Goal: Task Accomplishment & Management: Manage account settings

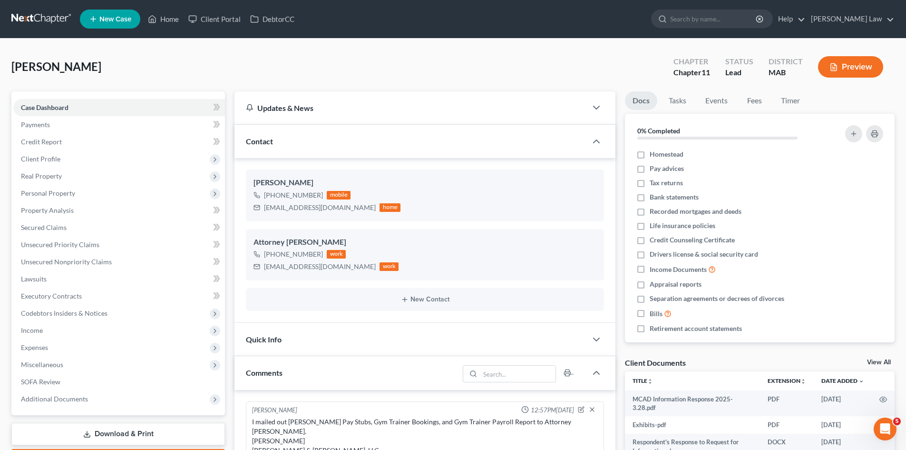
scroll to position [2579, 0]
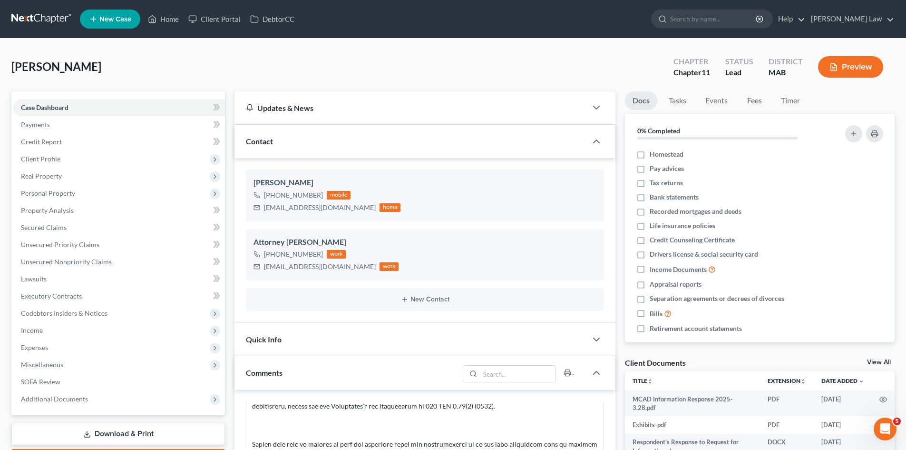
drag, startPoint x: 16, startPoint y: 3, endPoint x: 21, endPoint y: 12, distance: 10.2
click at [16, 3] on nav "Home New Case Client Portal DebtorCC Benner Law mmanning@tbennerlaw.com My Acco…" at bounding box center [453, 19] width 906 height 38
click at [21, 12] on link at bounding box center [41, 18] width 61 height 17
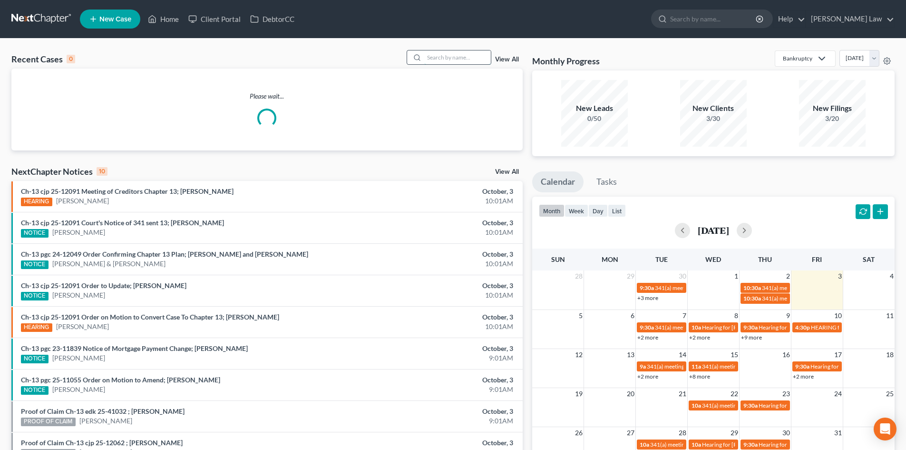
click at [434, 58] on input "search" at bounding box center [457, 57] width 67 height 14
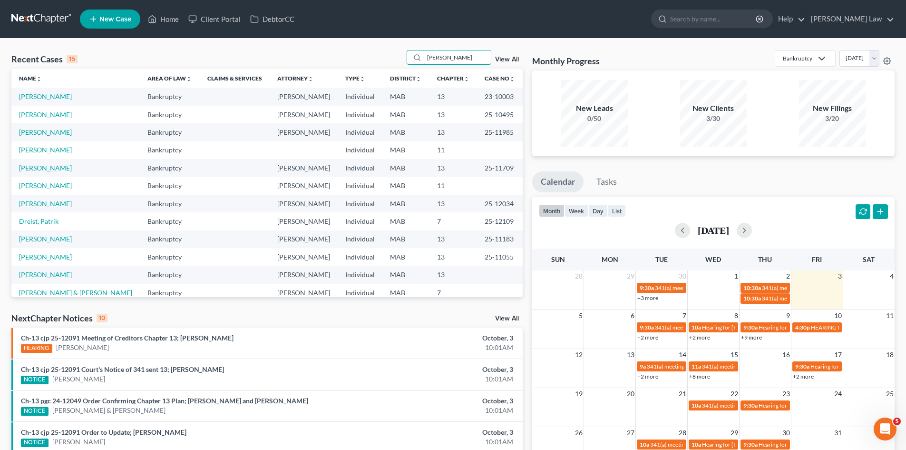
type input "moore"
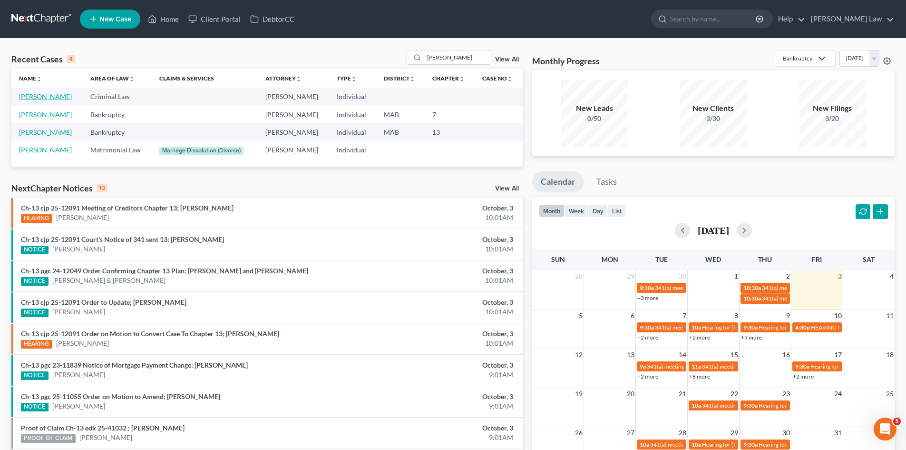
click at [50, 96] on link "[PERSON_NAME]" at bounding box center [45, 96] width 53 height 8
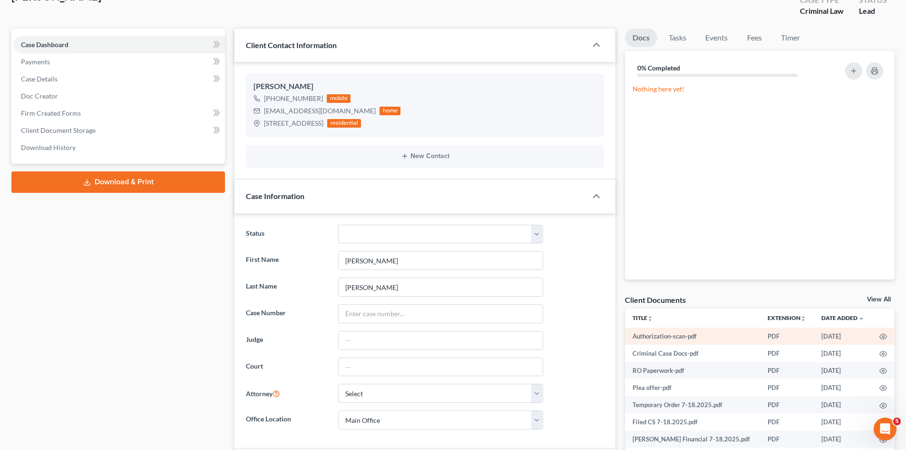
scroll to position [79, 0]
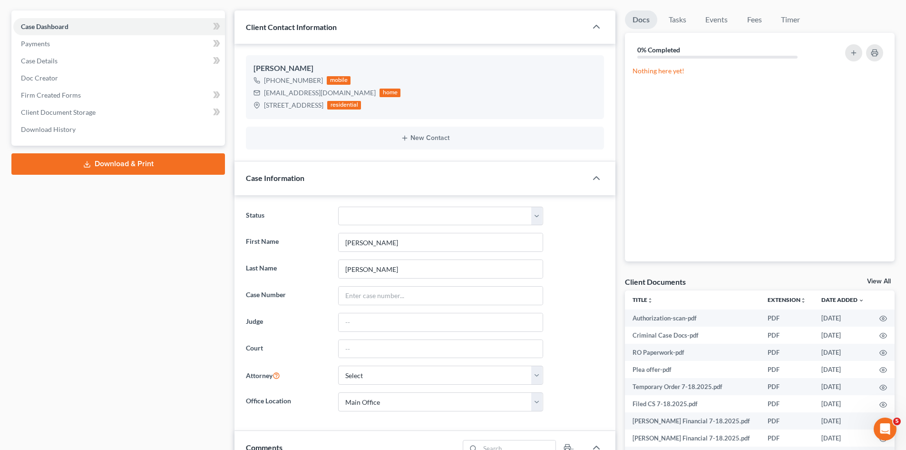
click at [885, 281] on link "View All" at bounding box center [879, 281] width 24 height 7
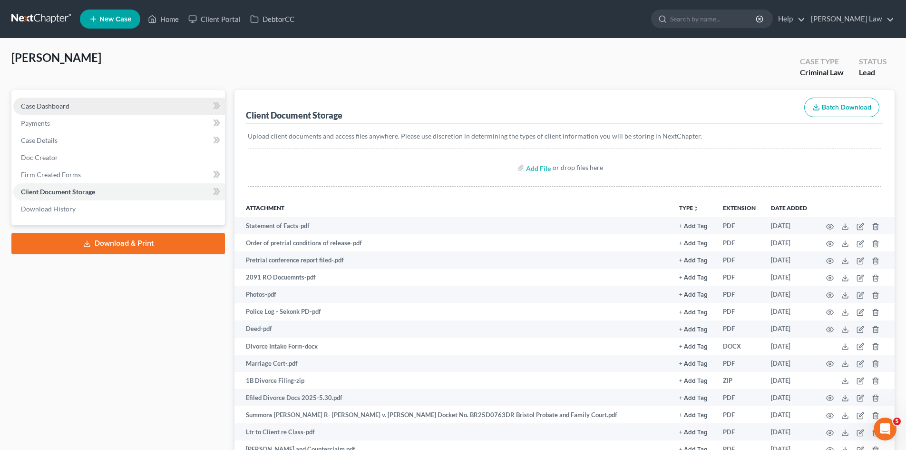
click at [56, 98] on link "Case Dashboard" at bounding box center [119, 106] width 212 height 17
select select "0"
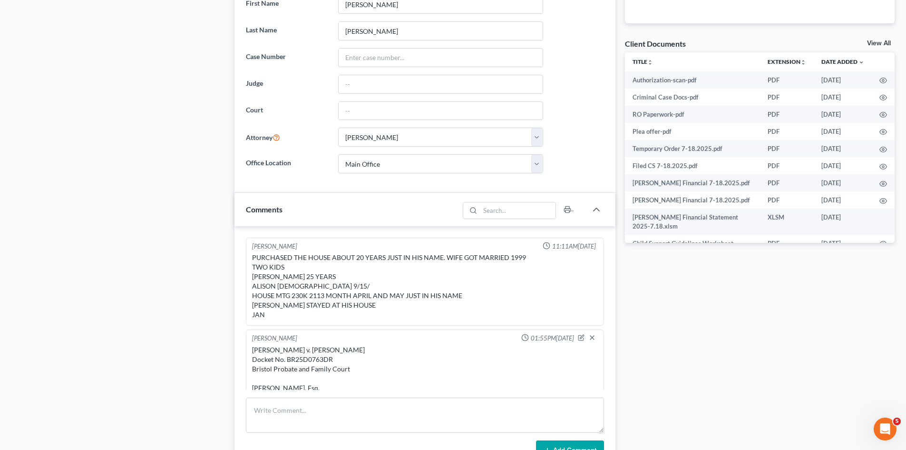
click at [317, 356] on div "Thomas R. Moore v. Kristen A. Moore Docket No. BR25D0763DR Bristol Probate and …" at bounding box center [425, 397] width 346 height 105
copy div "BR25D0763DR"
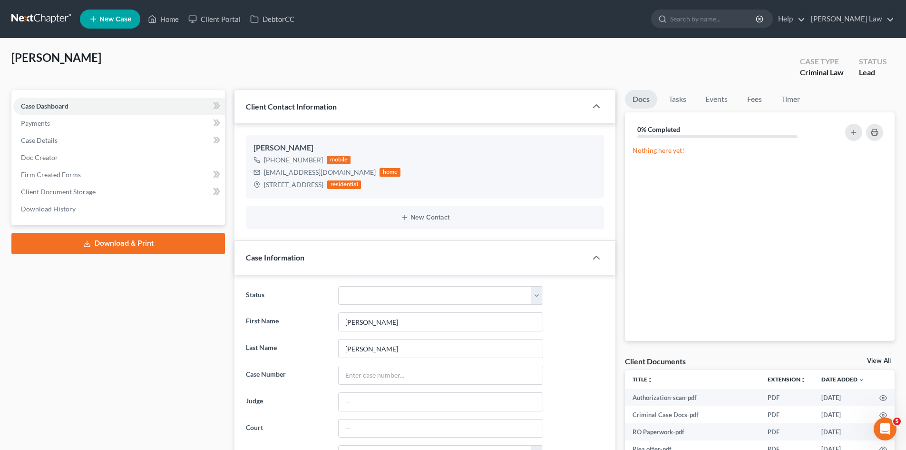
click at [38, 19] on link at bounding box center [41, 18] width 61 height 17
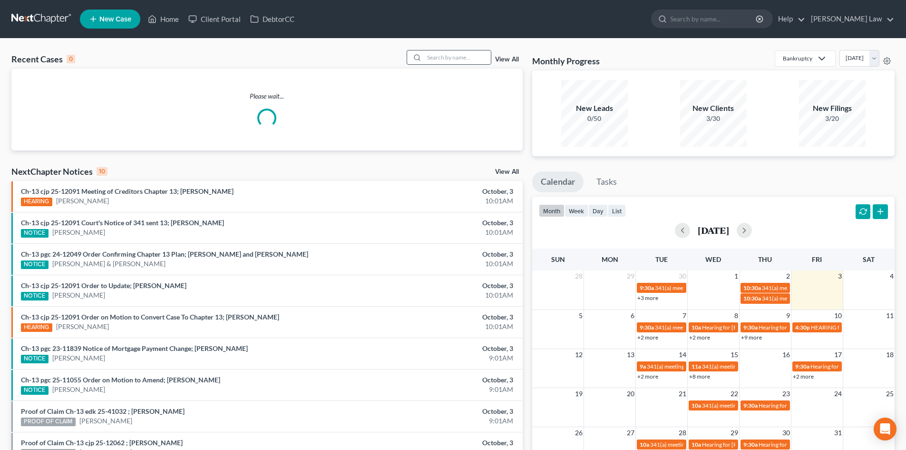
click at [448, 50] on div at bounding box center [449, 57] width 85 height 15
click at [449, 51] on input "search" at bounding box center [457, 57] width 67 height 14
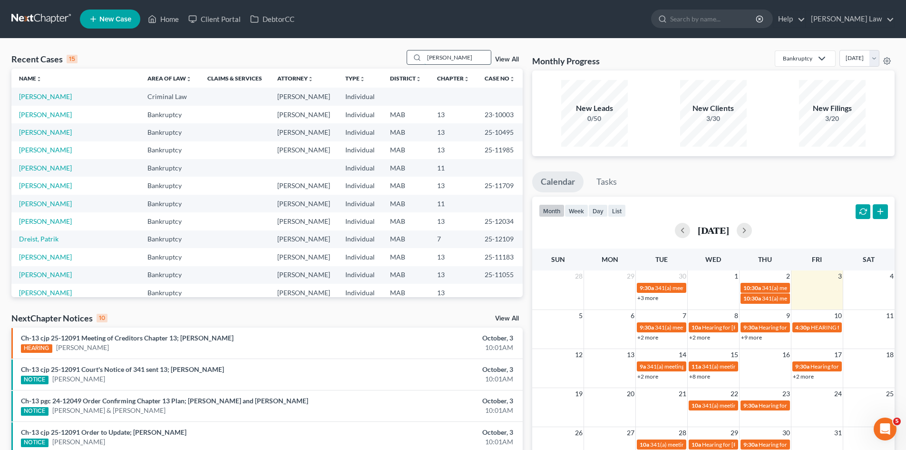
type input "mccarthy"
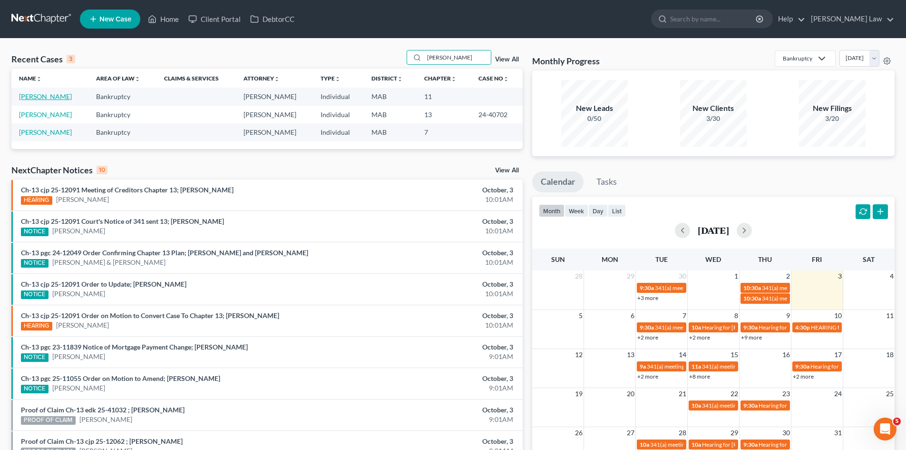
click at [42, 98] on link "[PERSON_NAME]" at bounding box center [45, 96] width 53 height 8
select select "6"
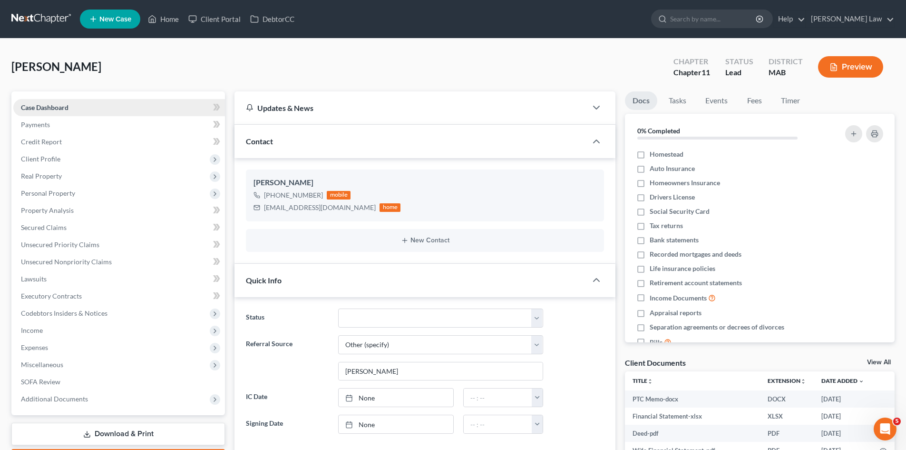
scroll to position [114, 0]
click at [887, 363] on link "View All" at bounding box center [879, 362] width 24 height 7
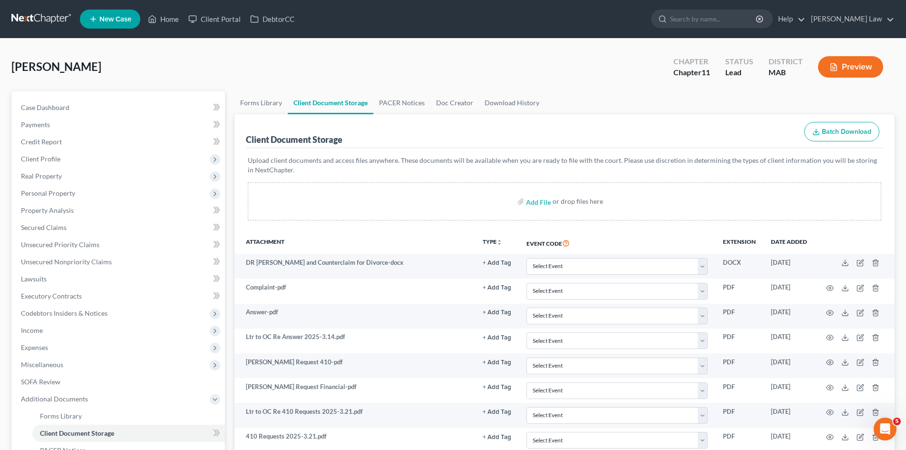
click at [345, 75] on div "McCarthy, Stephen Upgraded Chapter Chapter 11 Status Lead District MAB Preview" at bounding box center [452, 70] width 883 height 41
click at [540, 200] on input "file" at bounding box center [537, 201] width 23 height 17
type input "C:\fakepath\PTC Memo Filed 2025.10.3.docx"
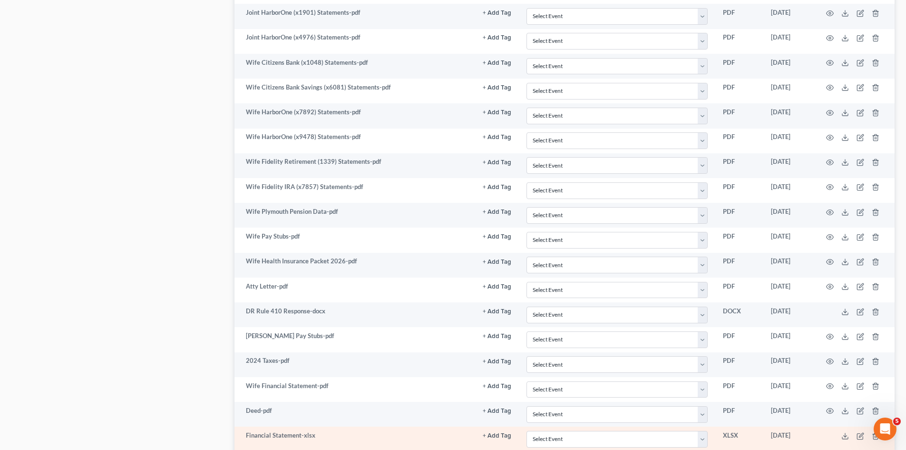
scroll to position [698, 0]
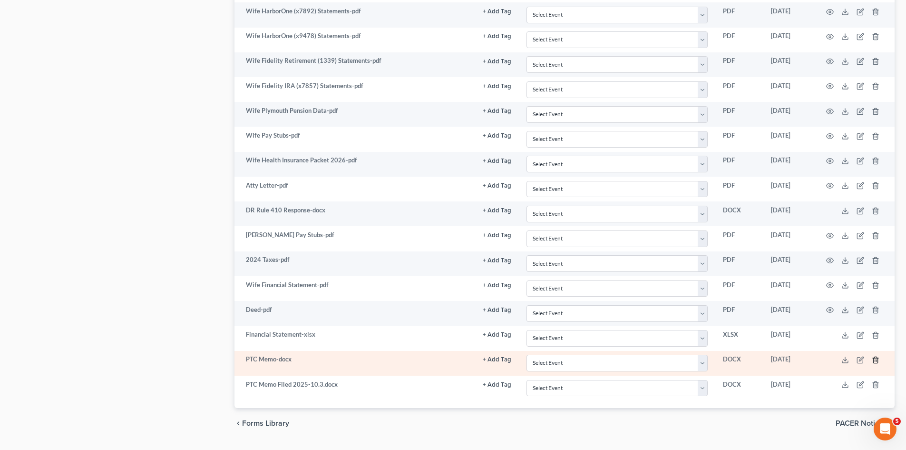
click at [874, 360] on icon "button" at bounding box center [875, 359] width 4 height 6
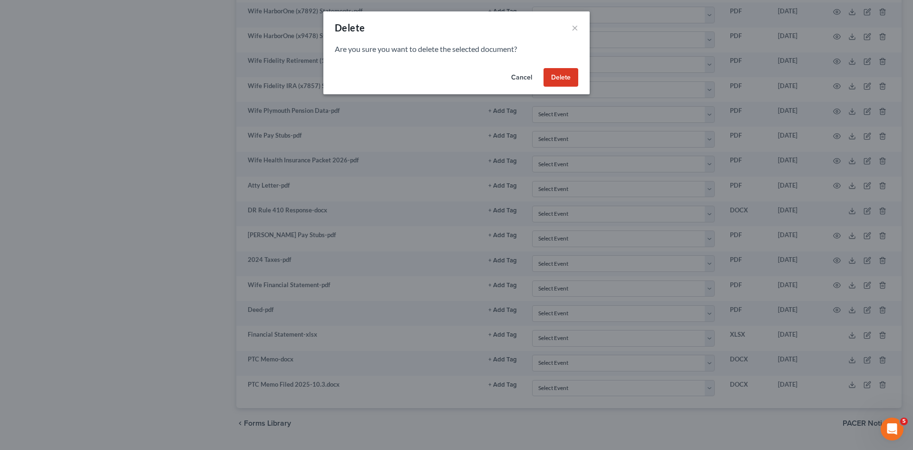
click at [578, 73] on div "Cancel Delete" at bounding box center [456, 79] width 266 height 30
click at [577, 74] on button "Delete" at bounding box center [561, 77] width 35 height 19
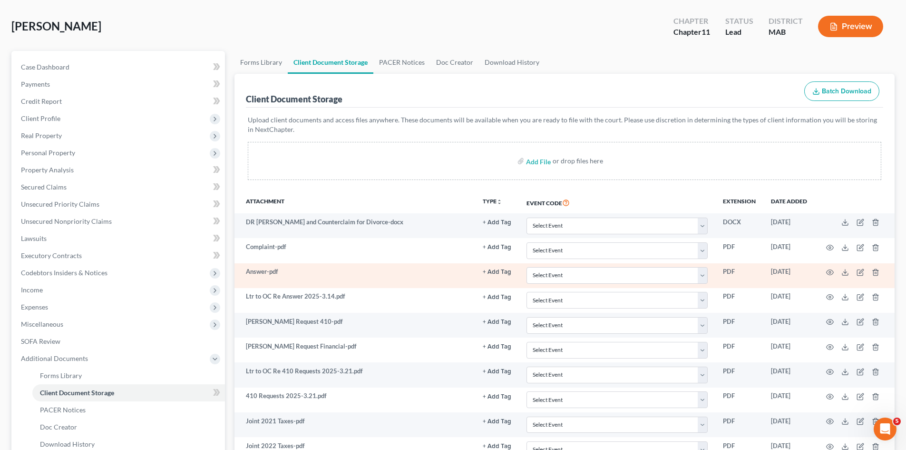
scroll to position [0, 0]
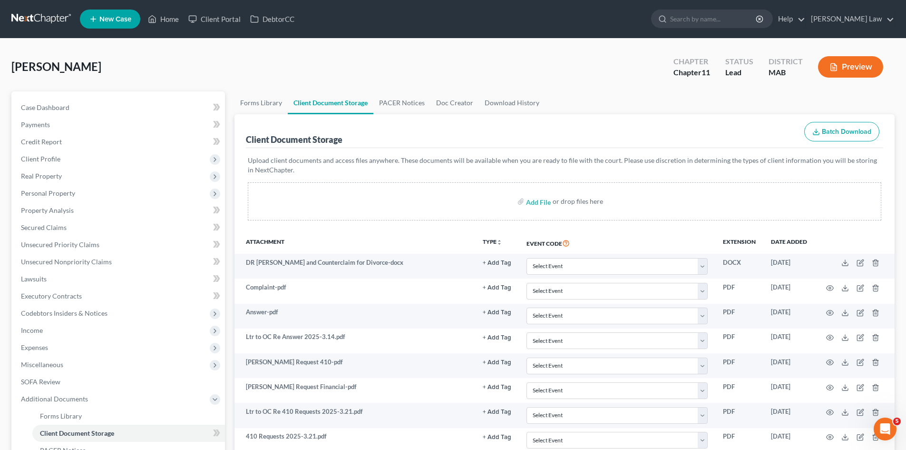
drag, startPoint x: 639, startPoint y: 137, endPoint x: 777, endPoint y: 134, distance: 138.0
click at [639, 137] on div "Client Document Storage Batch Download" at bounding box center [564, 131] width 637 height 34
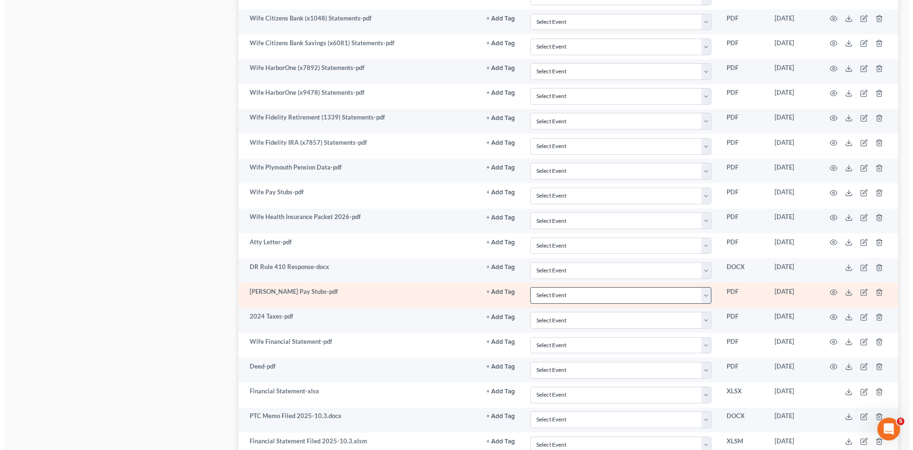
scroll to position [723, 0]
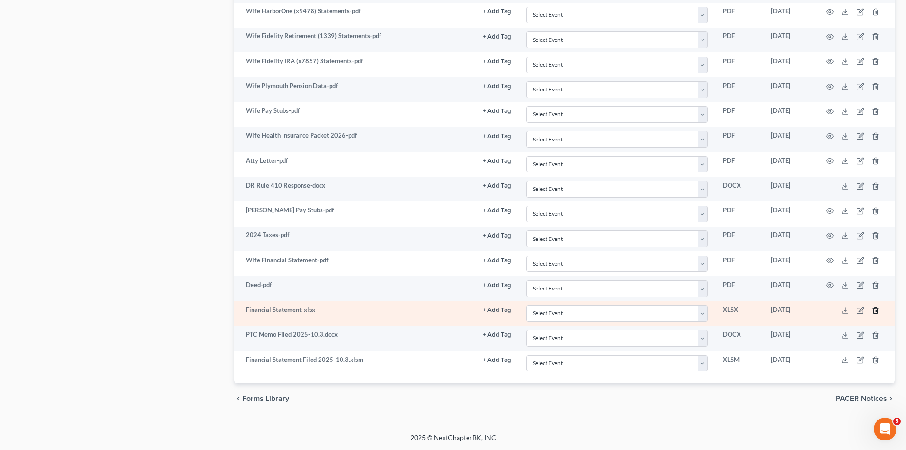
click at [876, 311] on line "button" at bounding box center [876, 311] width 0 height 2
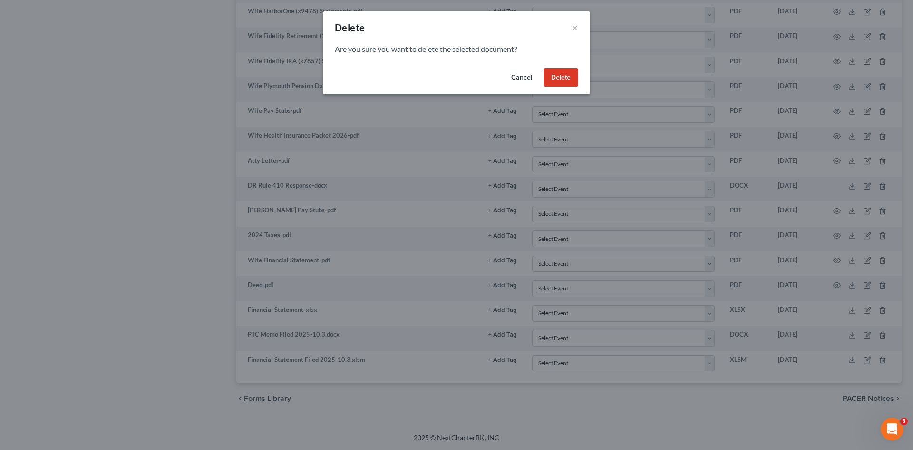
click at [553, 68] on button "Delete" at bounding box center [561, 77] width 35 height 19
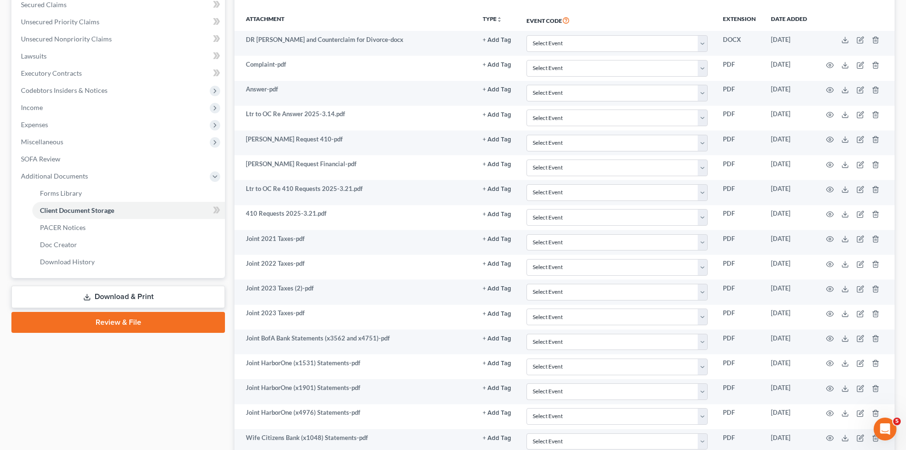
scroll to position [0, 0]
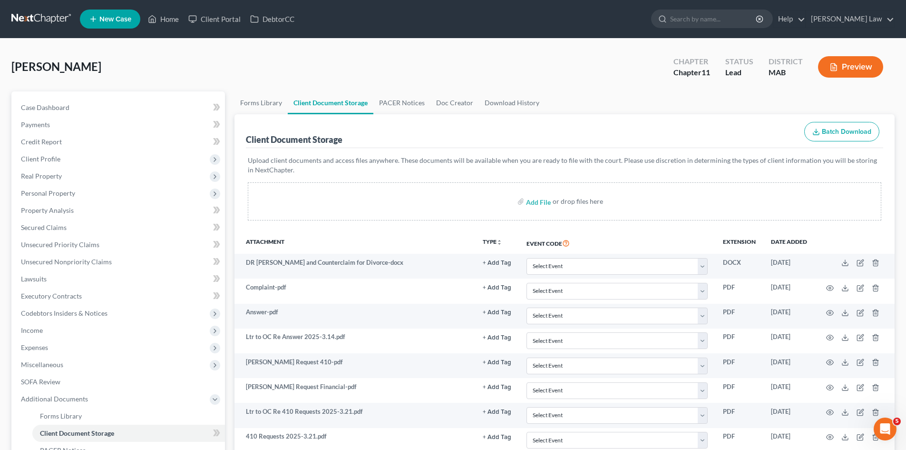
click at [24, 24] on link at bounding box center [41, 18] width 61 height 17
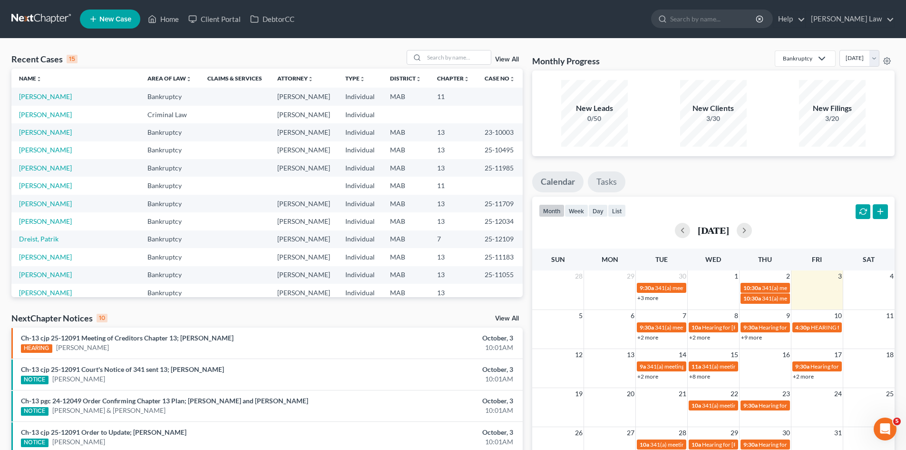
click at [607, 182] on link "Tasks" at bounding box center [607, 181] width 38 height 21
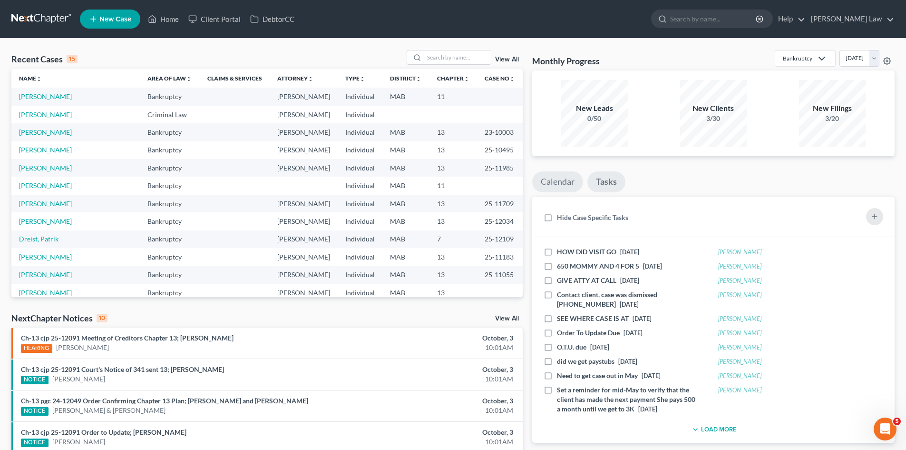
click at [548, 182] on link "Calendar" at bounding box center [557, 181] width 51 height 21
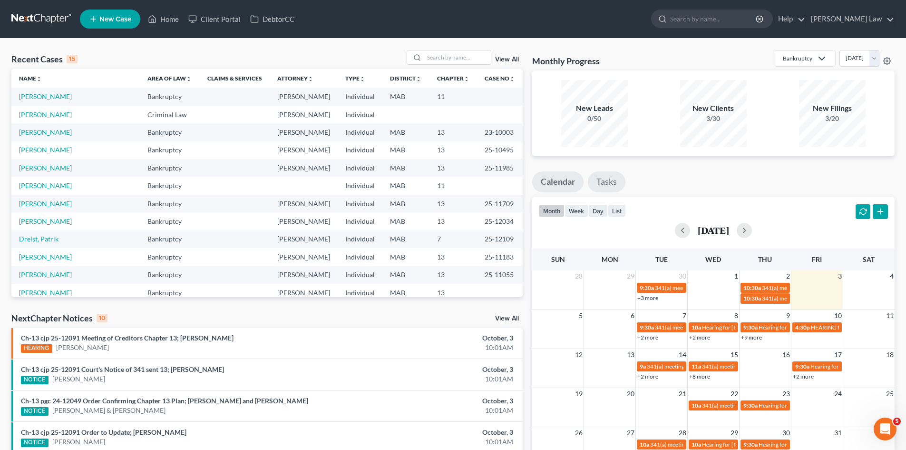
click at [610, 174] on link "Tasks" at bounding box center [607, 181] width 38 height 21
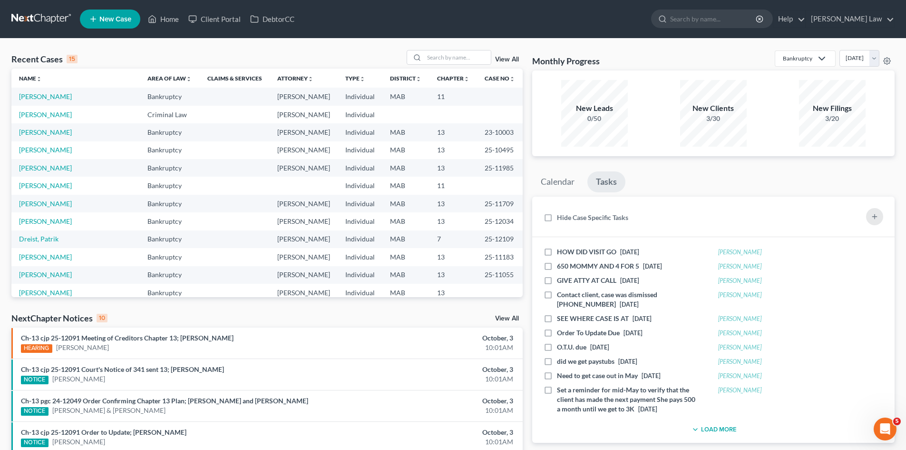
click at [44, 16] on link at bounding box center [41, 18] width 61 height 17
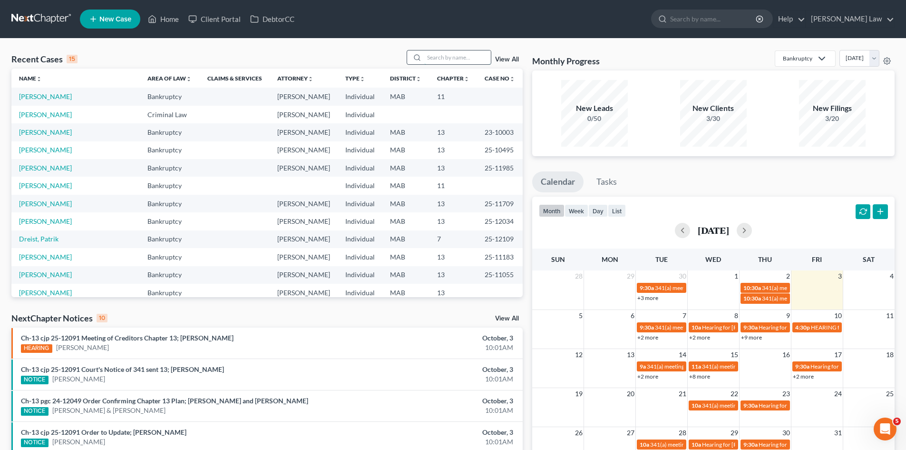
click at [453, 52] on input "search" at bounding box center [457, 57] width 67 height 14
type input "marrin"
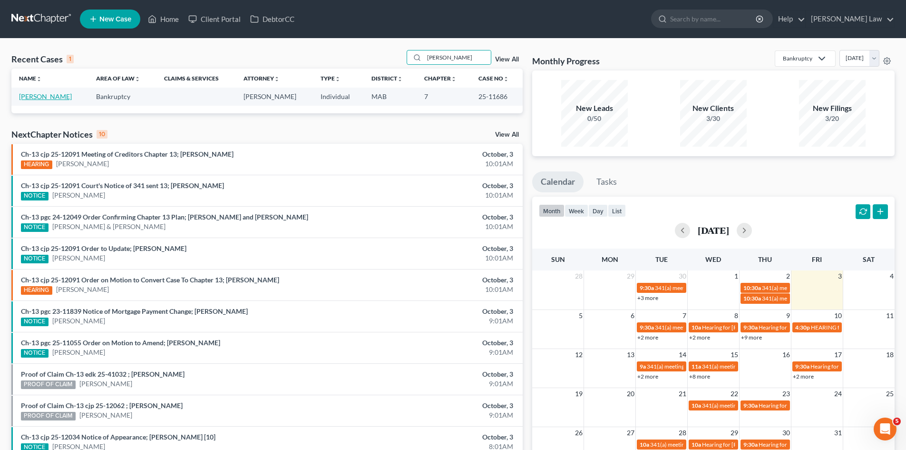
click at [57, 98] on link "[PERSON_NAME]" at bounding box center [45, 96] width 53 height 8
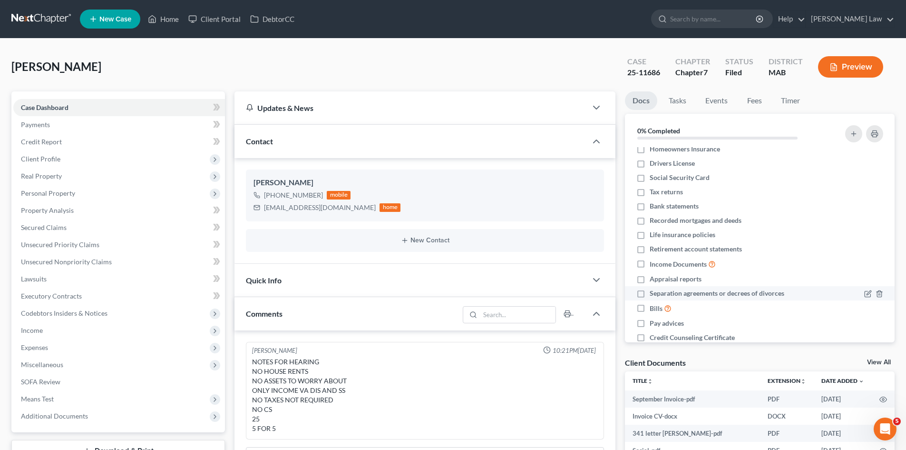
scroll to position [51, 0]
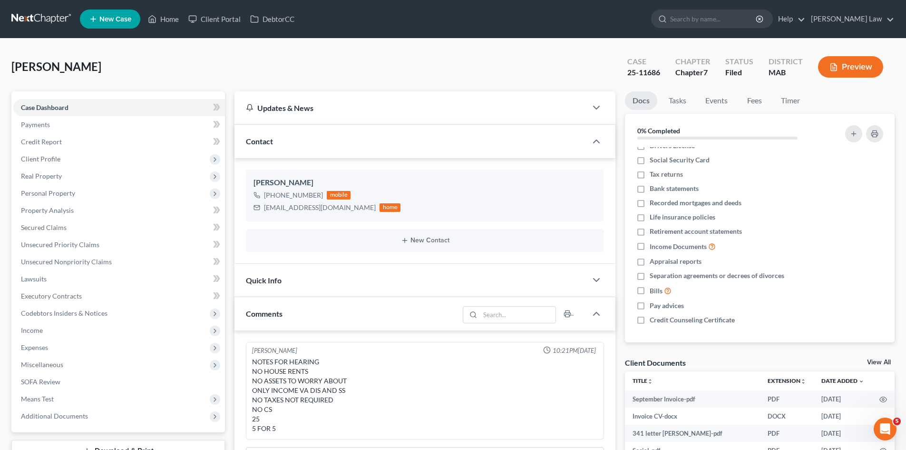
click at [878, 362] on link "View All" at bounding box center [879, 362] width 24 height 7
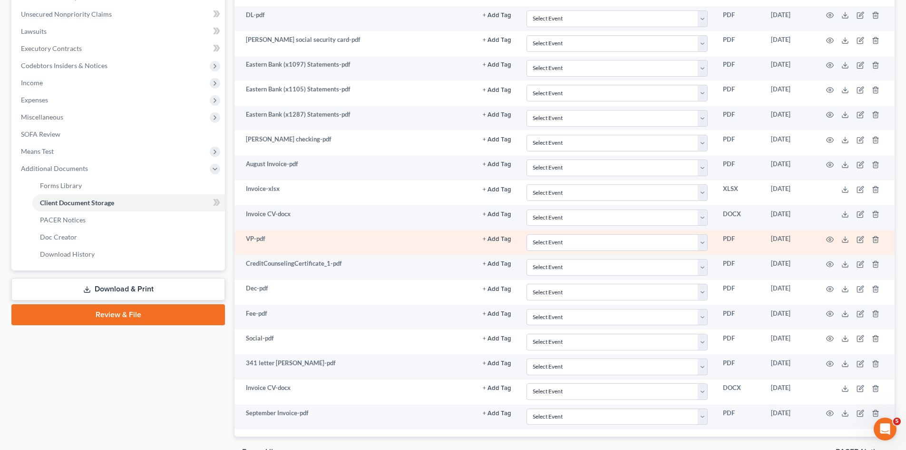
scroll to position [301, 0]
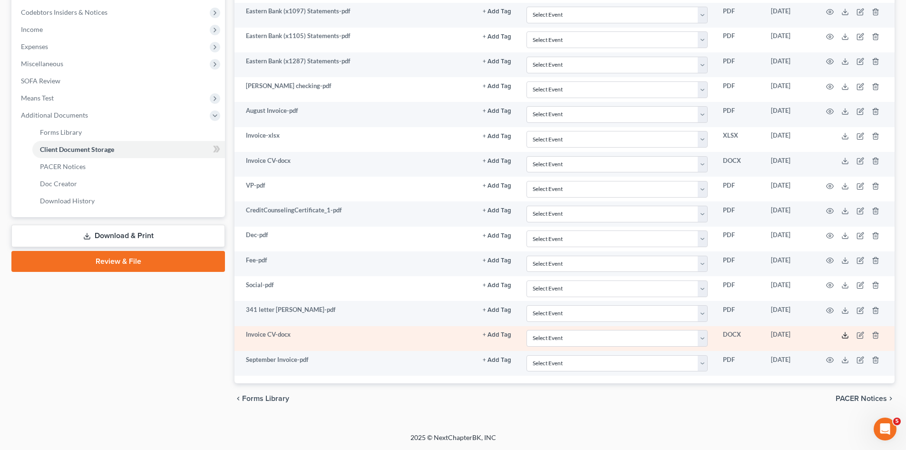
click at [848, 333] on icon at bounding box center [845, 335] width 8 height 8
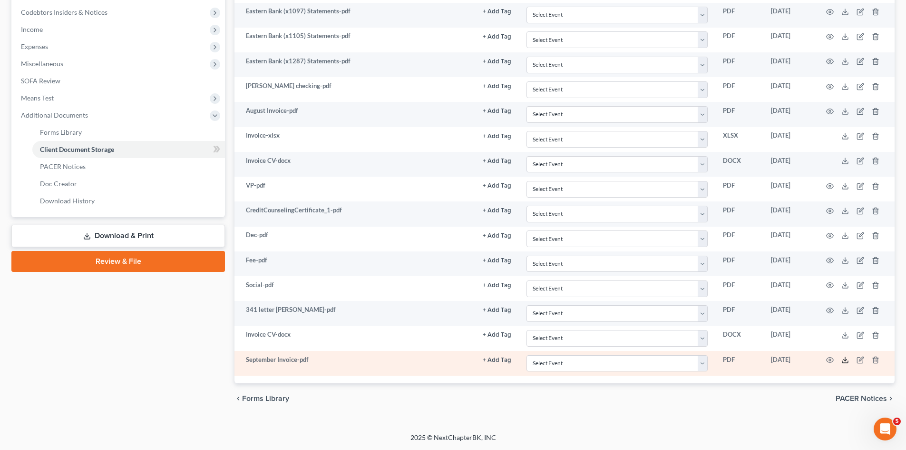
click at [843, 360] on icon at bounding box center [845, 360] width 8 height 8
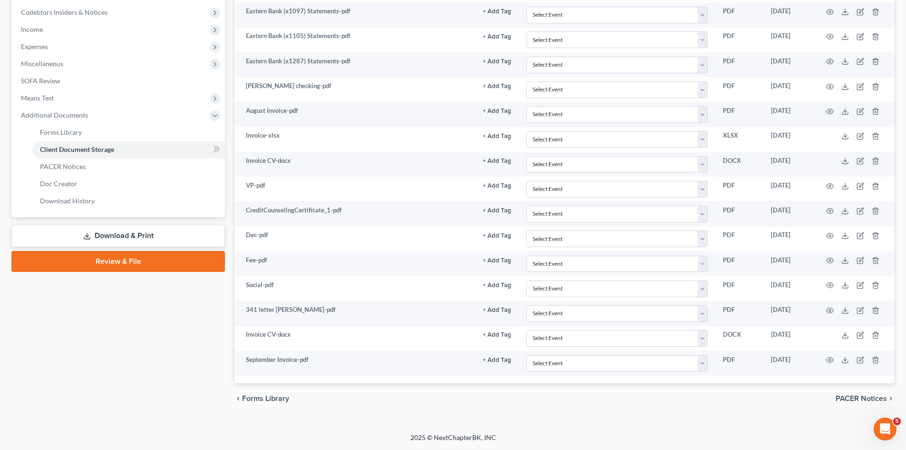
drag, startPoint x: 812, startPoint y: 403, endPoint x: 829, endPoint y: 384, distance: 25.3
click at [818, 396] on div "chevron_left Forms Library PACER Notices chevron_right" at bounding box center [565, 398] width 660 height 30
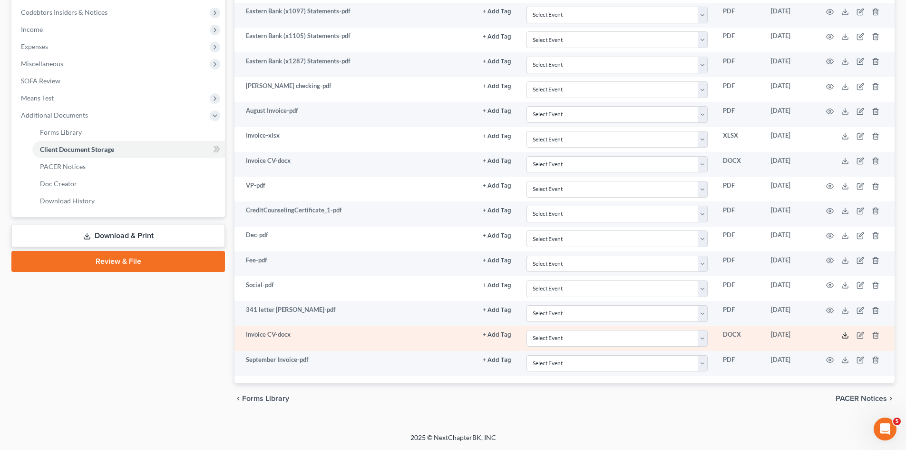
click at [844, 333] on icon at bounding box center [845, 335] width 8 height 8
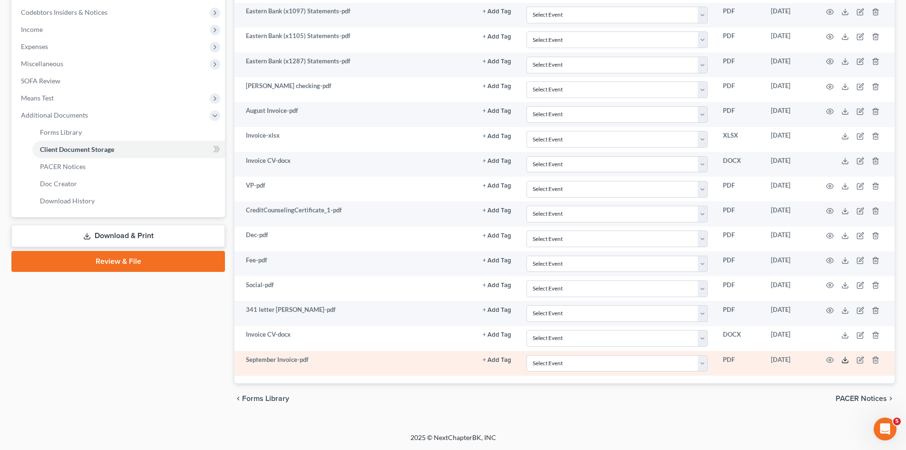
click at [845, 360] on polyline at bounding box center [845, 359] width 3 height 1
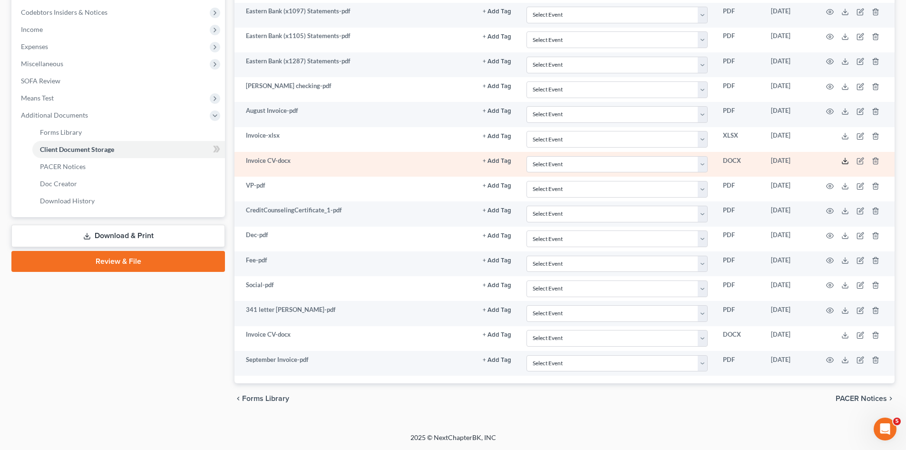
click at [846, 162] on polyline at bounding box center [845, 160] width 3 height 1
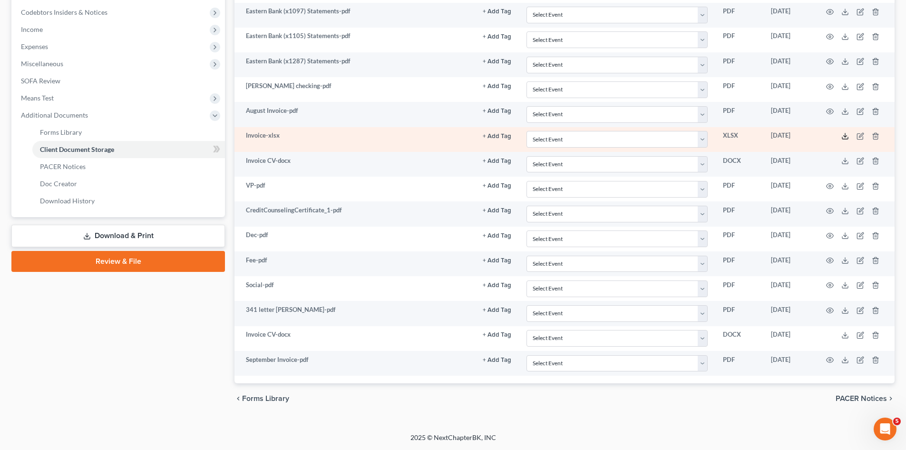
click at [844, 138] on icon at bounding box center [845, 136] width 8 height 8
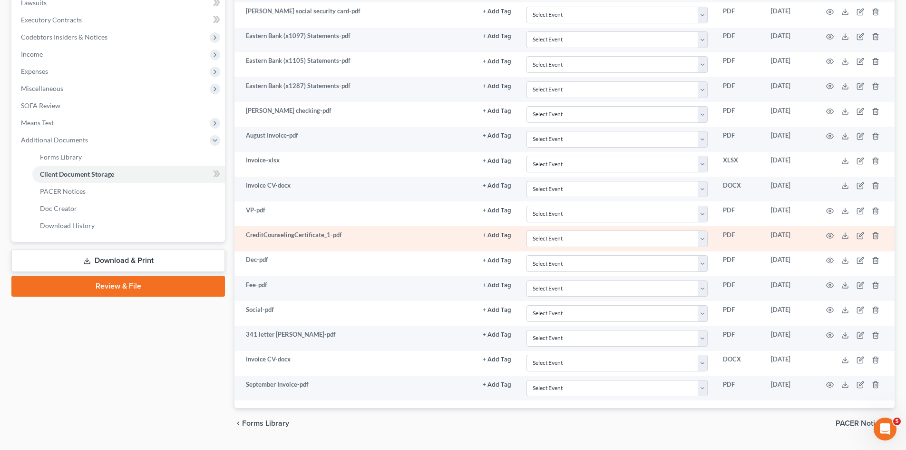
scroll to position [0, 0]
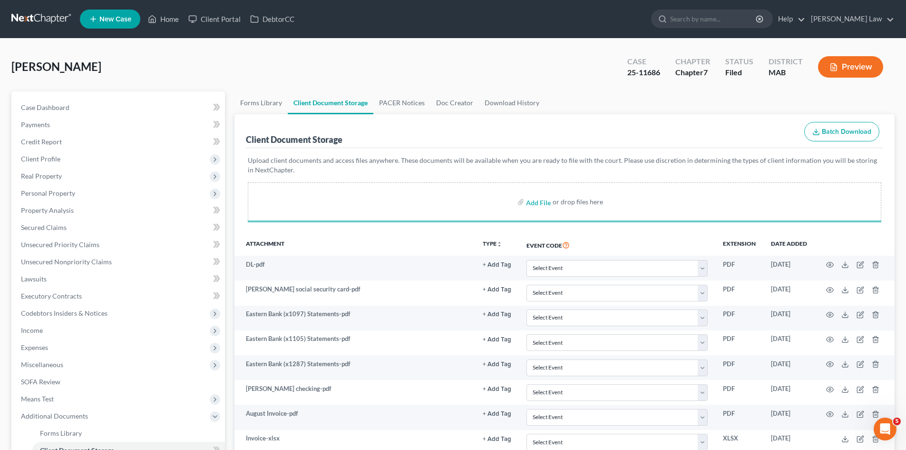
click at [461, 53] on div "Marrin, James Upgraded Case 25-11686 Chapter Chapter 7 Status Filed District MA…" at bounding box center [452, 70] width 883 height 41
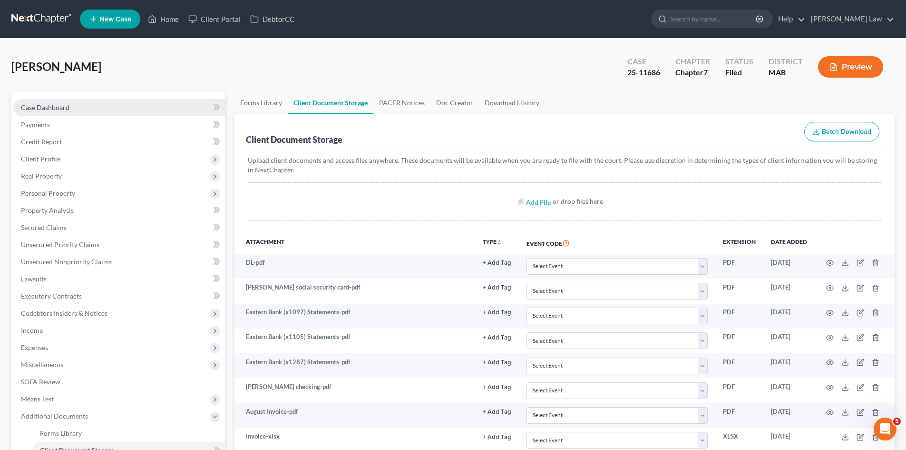
click at [108, 107] on link "Case Dashboard" at bounding box center [119, 107] width 212 height 17
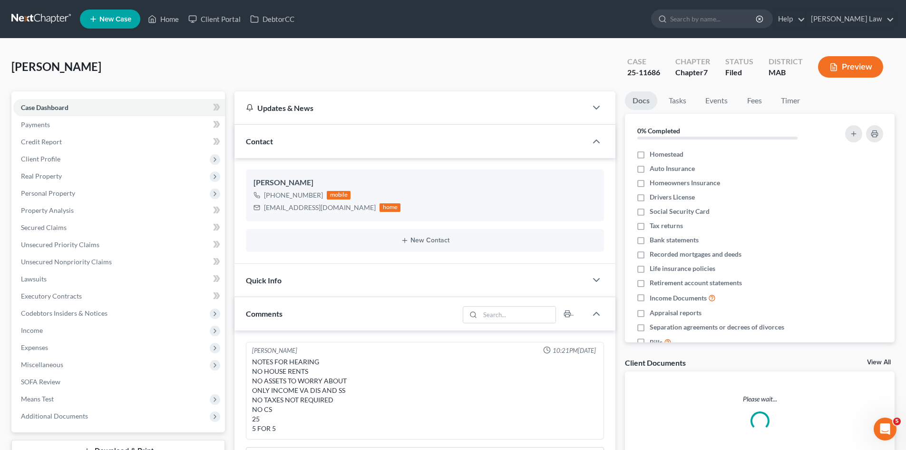
scroll to position [242, 0]
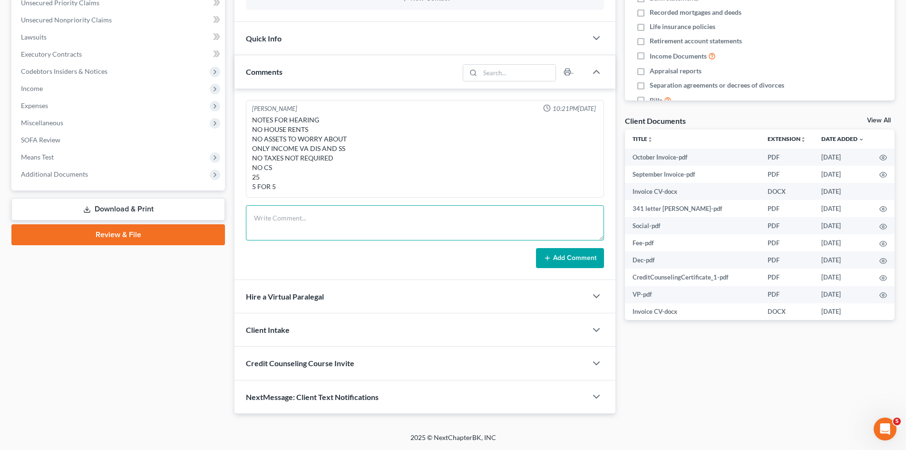
click at [347, 219] on textarea at bounding box center [425, 222] width 358 height 35
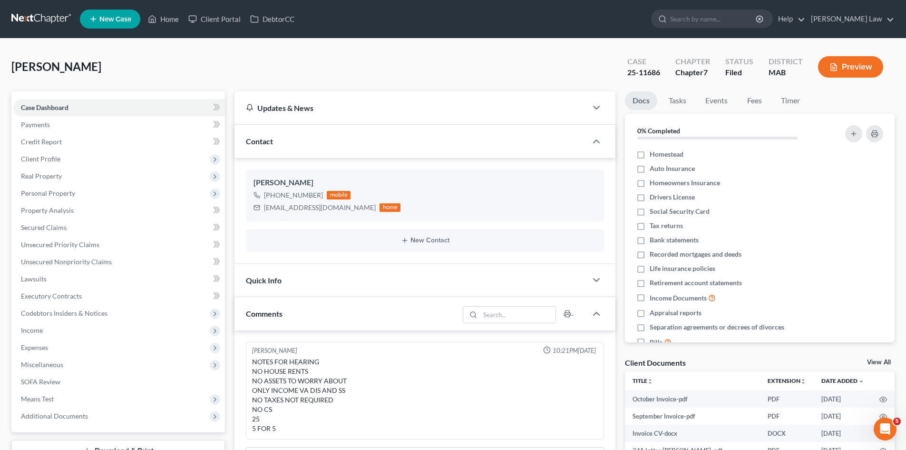
click at [50, 23] on link at bounding box center [41, 18] width 61 height 17
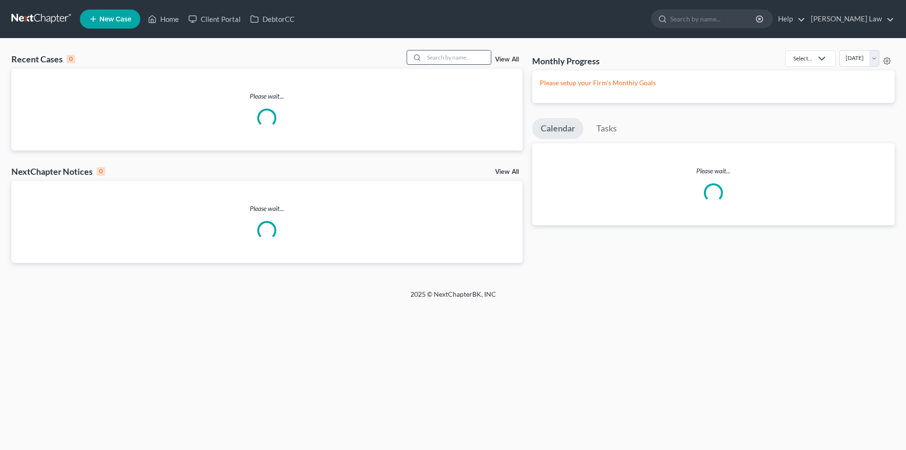
click at [456, 58] on input "search" at bounding box center [457, 57] width 67 height 14
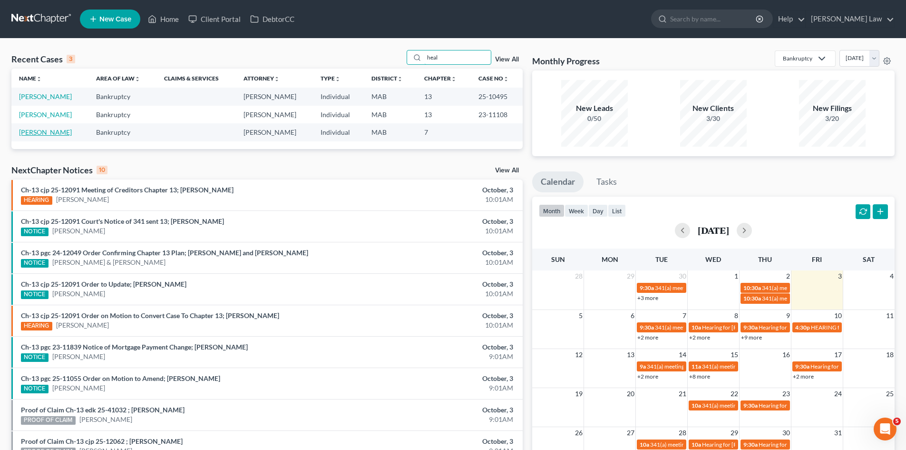
type input "heal"
click at [42, 134] on link "[PERSON_NAME]" at bounding box center [45, 132] width 53 height 8
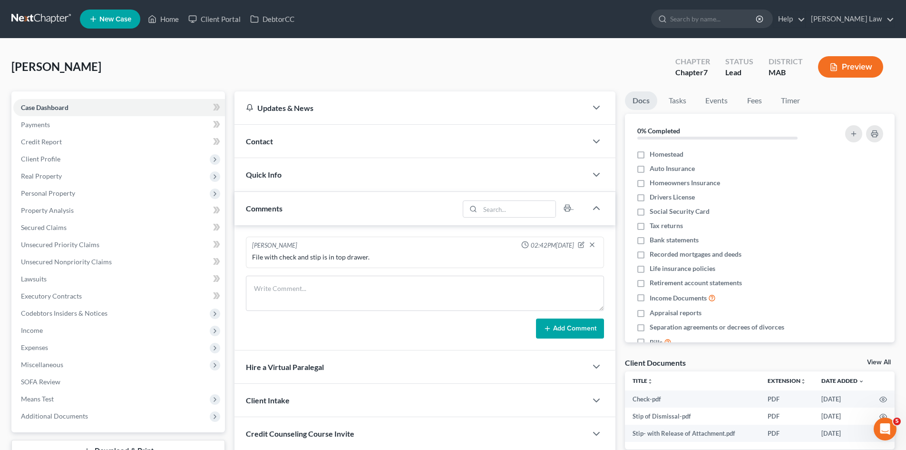
scroll to position [73, 0]
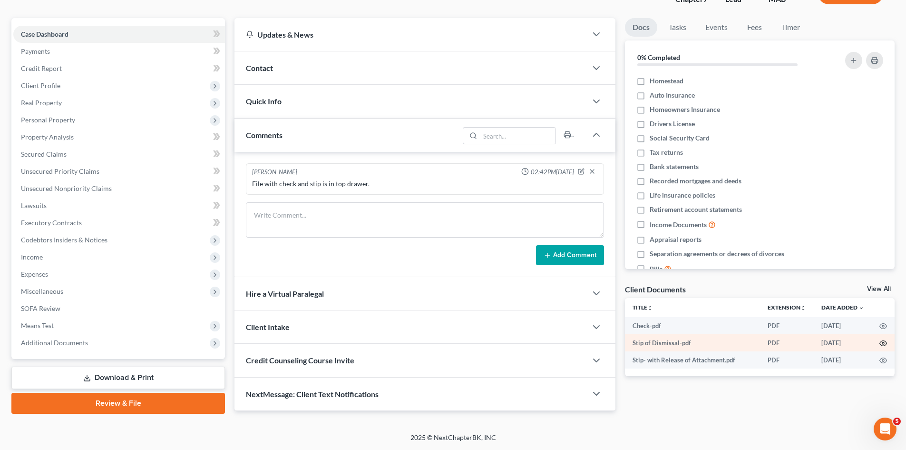
click at [884, 342] on circle "button" at bounding box center [883, 343] width 2 height 2
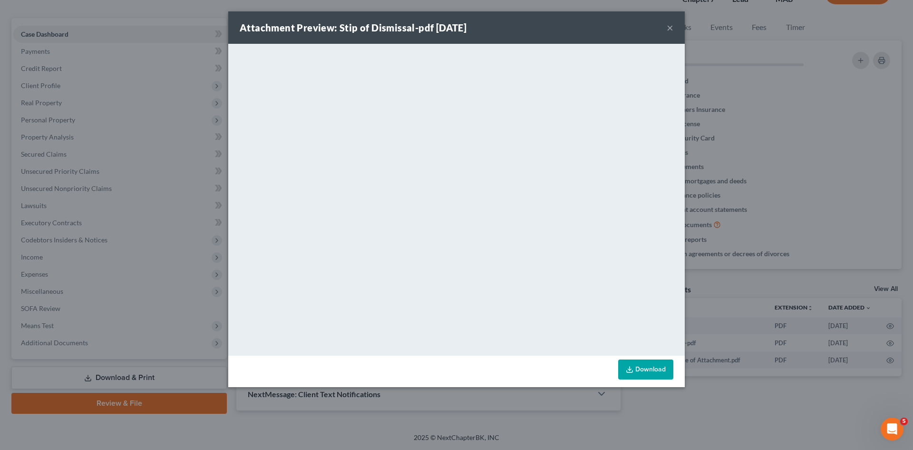
click at [116, 170] on div "Attachment Preview: Stip of Dismissal-pdf 11/29/2024 × <object ng-attr-data='ht…" at bounding box center [456, 225] width 913 height 450
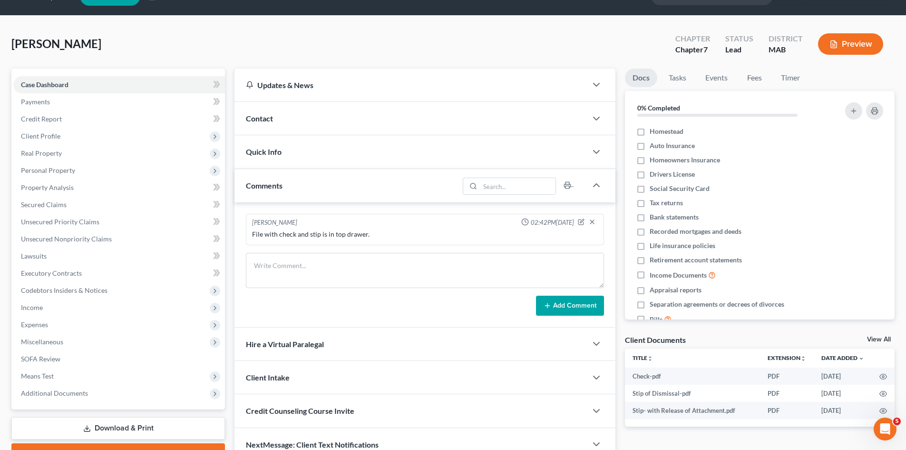
scroll to position [0, 0]
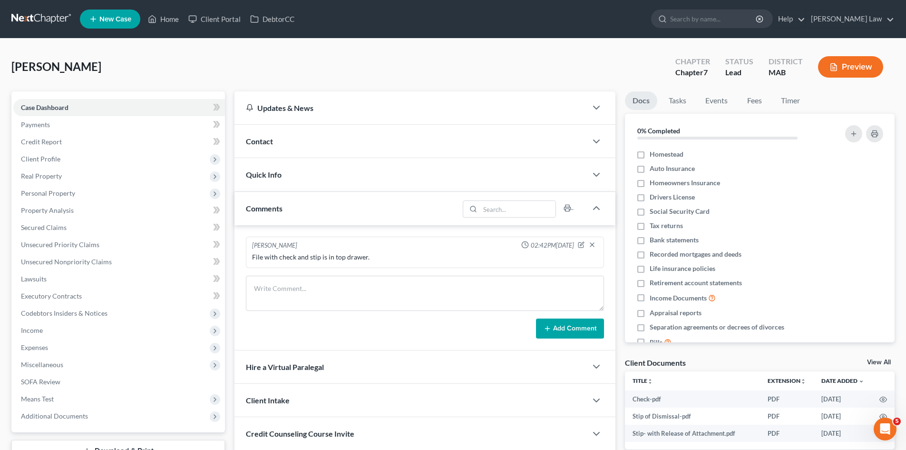
click at [44, 22] on link at bounding box center [41, 18] width 61 height 17
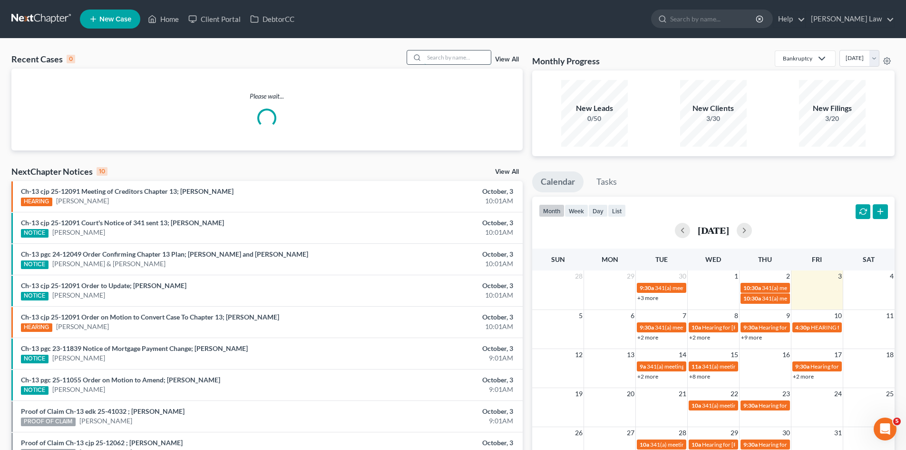
click at [453, 53] on input "search" at bounding box center [457, 57] width 67 height 14
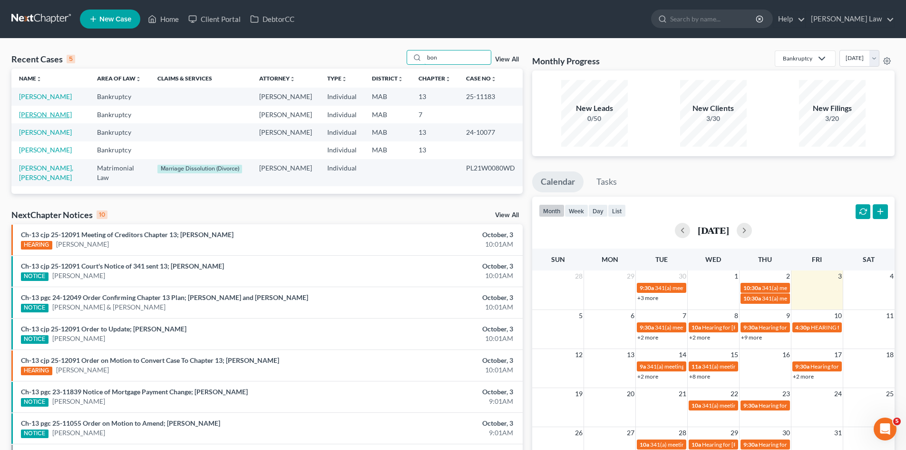
type input "bon"
click at [51, 114] on link "[PERSON_NAME]" at bounding box center [45, 114] width 53 height 8
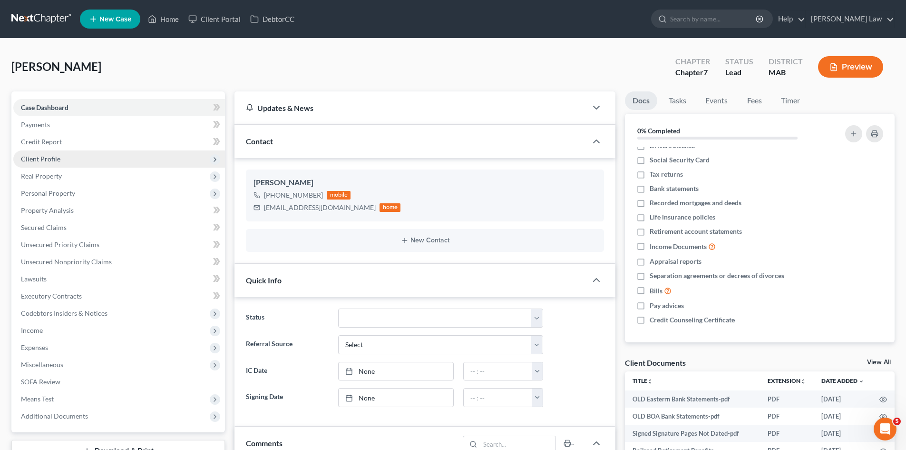
click at [57, 161] on span "Client Profile" at bounding box center [40, 159] width 39 height 8
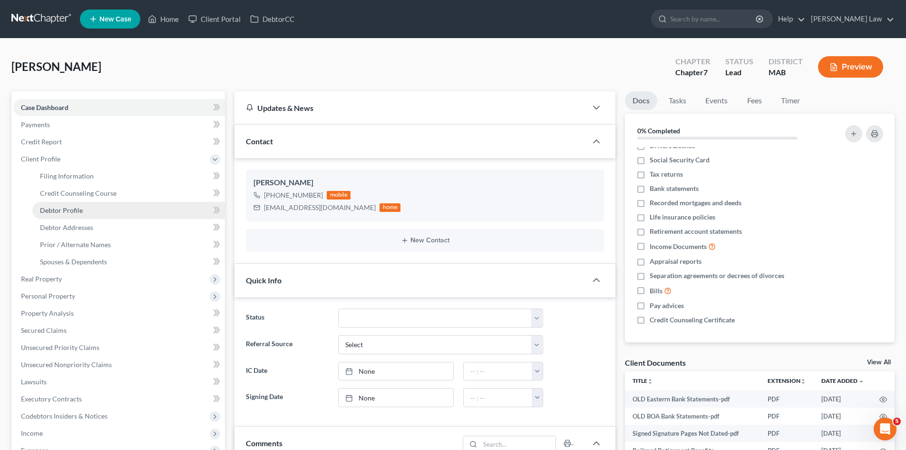
click at [68, 211] on span "Debtor Profile" at bounding box center [61, 210] width 43 height 8
select select "2"
select select "0"
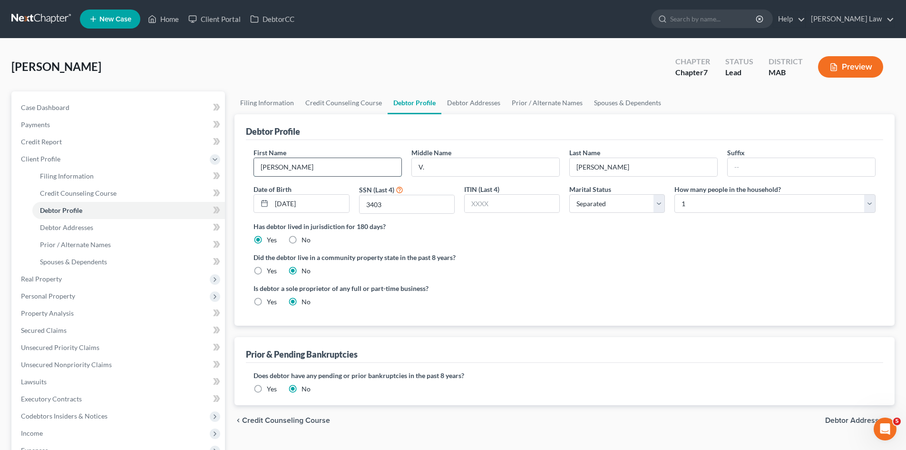
click at [303, 166] on input "[PERSON_NAME]" at bounding box center [327, 167] width 147 height 18
click at [493, 170] on input "V." at bounding box center [485, 167] width 147 height 18
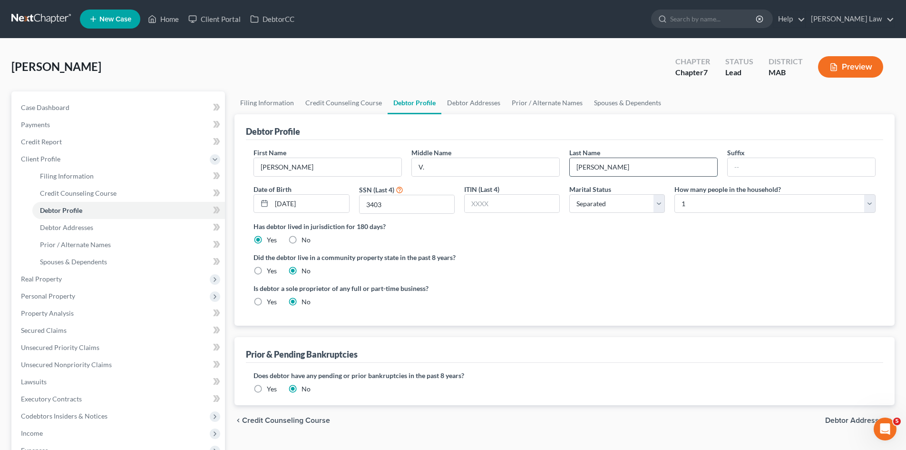
click at [659, 170] on input "[PERSON_NAME]" at bounding box center [643, 167] width 147 height 18
click at [366, 160] on input "[PERSON_NAME]" at bounding box center [327, 167] width 147 height 18
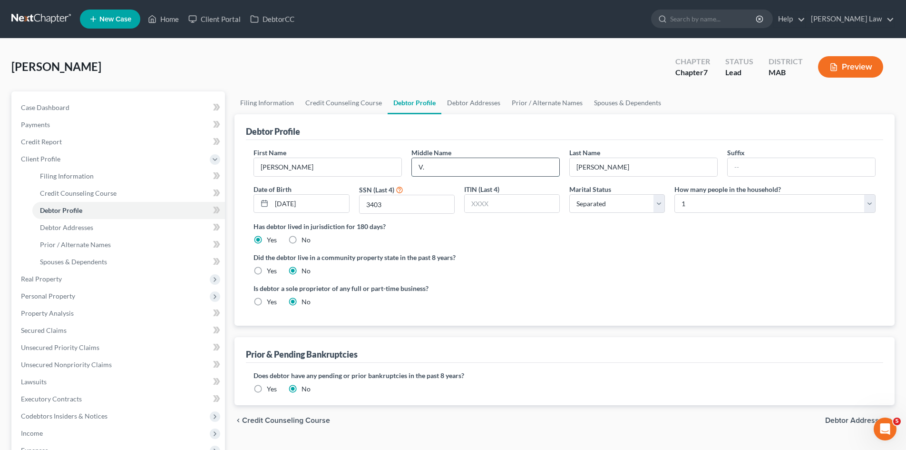
click at [455, 161] on input "V." at bounding box center [485, 167] width 147 height 18
click at [647, 172] on input "[PERSON_NAME]" at bounding box center [643, 167] width 147 height 18
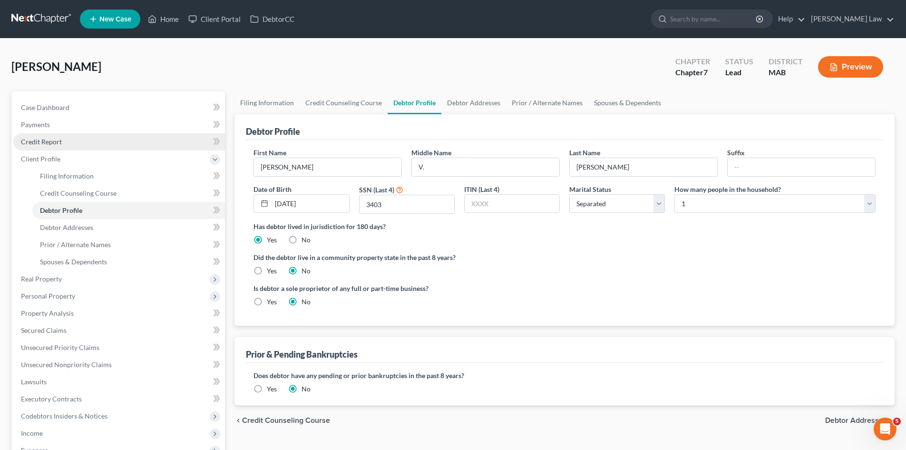
click at [40, 142] on span "Credit Report" at bounding box center [41, 141] width 41 height 8
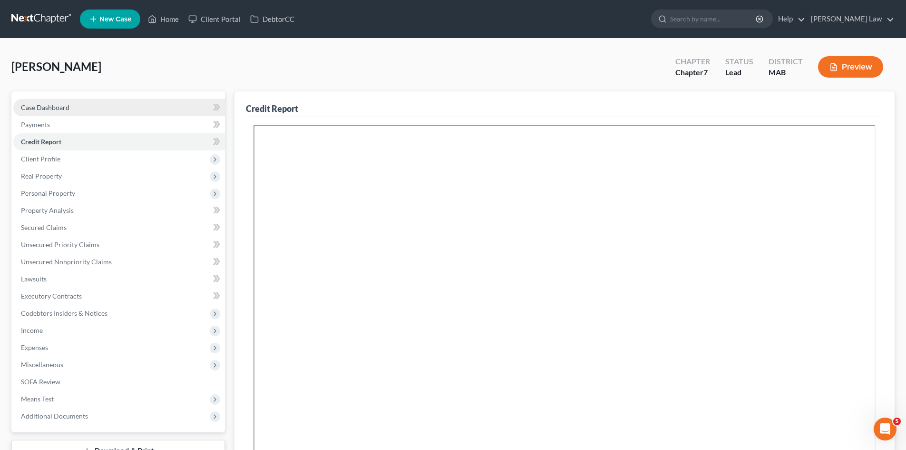
click at [115, 106] on link "Case Dashboard" at bounding box center [119, 107] width 212 height 17
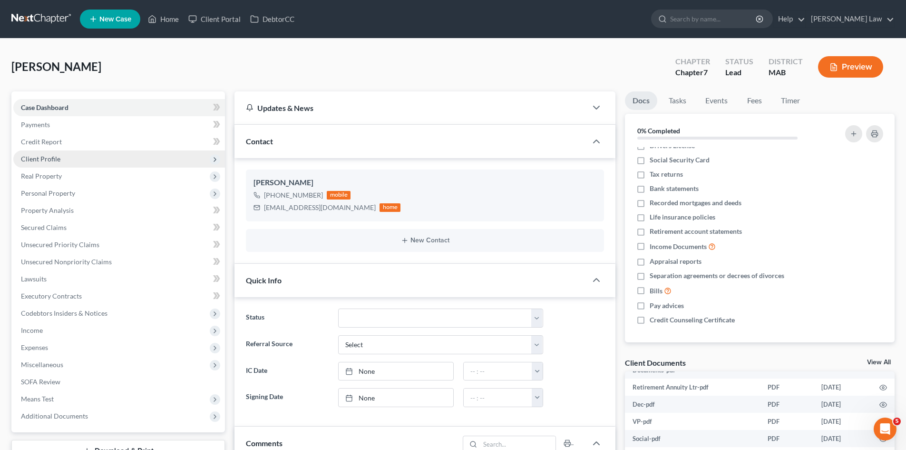
click at [61, 159] on span "Client Profile" at bounding box center [119, 158] width 212 height 17
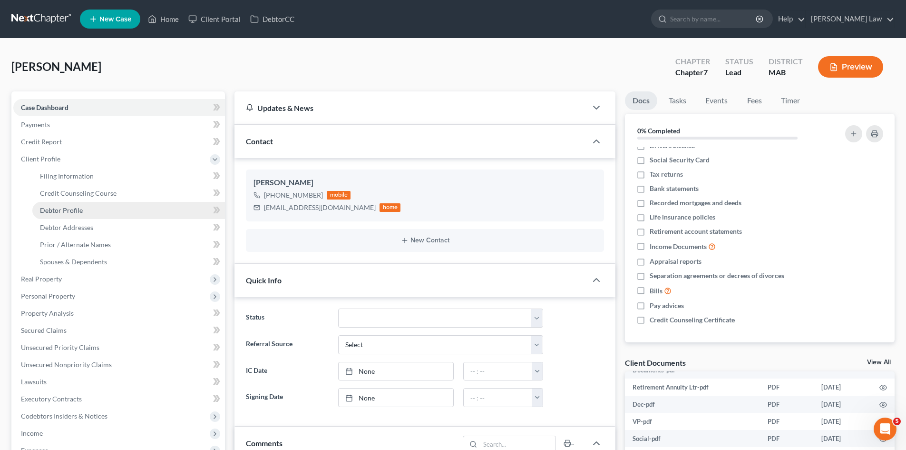
click at [70, 206] on span "Debtor Profile" at bounding box center [61, 210] width 43 height 8
select select "2"
select select "0"
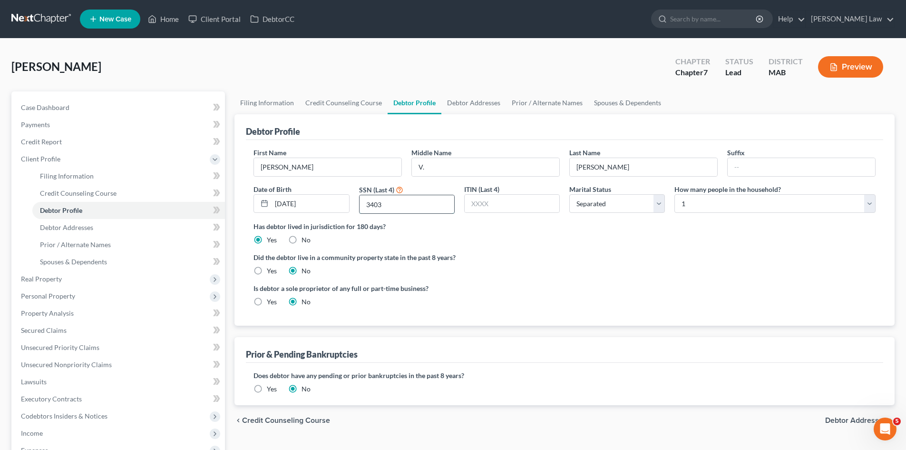
click at [419, 201] on input "3403" at bounding box center [407, 204] width 95 height 18
click at [84, 229] on span "Debtor Addresses" at bounding box center [66, 227] width 53 height 8
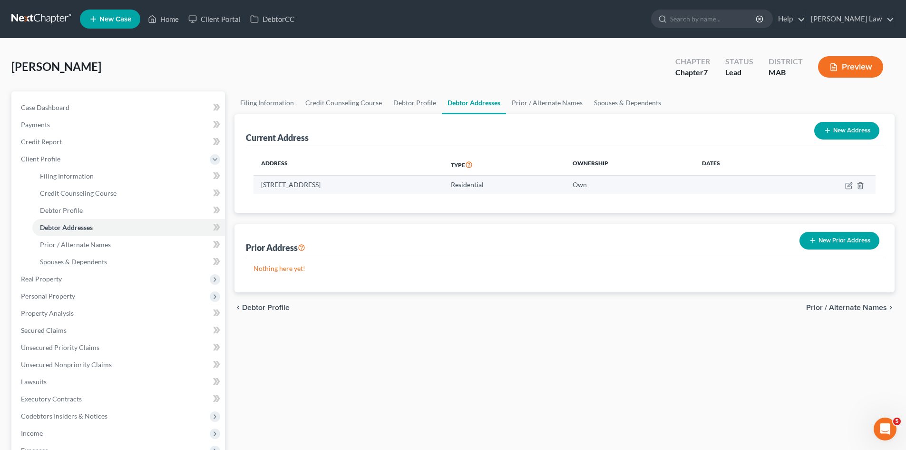
click at [364, 186] on td "[STREET_ADDRESS]" at bounding box center [349, 185] width 190 height 18
copy td "02301"
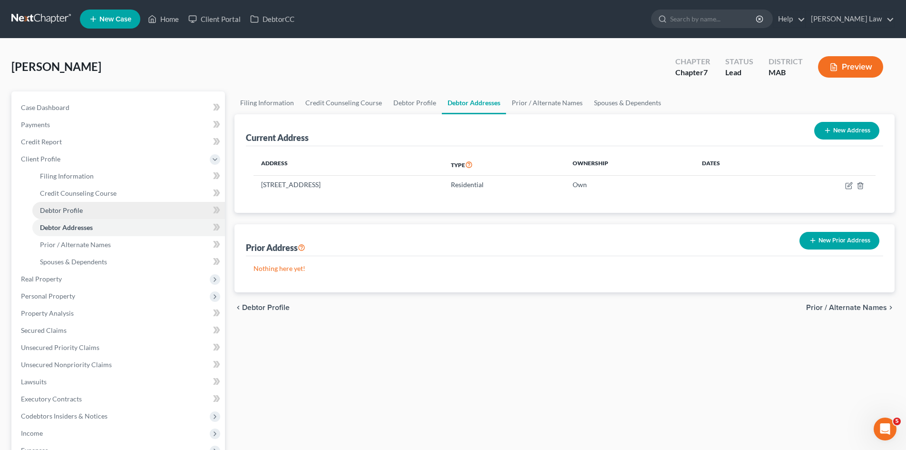
click at [78, 211] on span "Debtor Profile" at bounding box center [61, 210] width 43 height 8
select select "2"
select select "0"
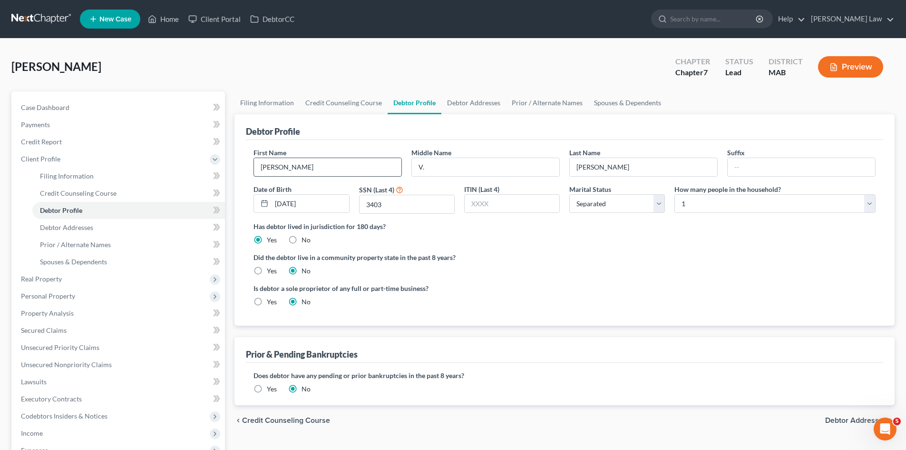
click at [362, 162] on input "[PERSON_NAME]" at bounding box center [327, 167] width 147 height 18
type input "[PERSON_NAME]"
drag, startPoint x: 474, startPoint y: 151, endPoint x: 472, endPoint y: 164, distance: 13.1
click at [474, 151] on div "Middle Name V." at bounding box center [486, 161] width 158 height 29
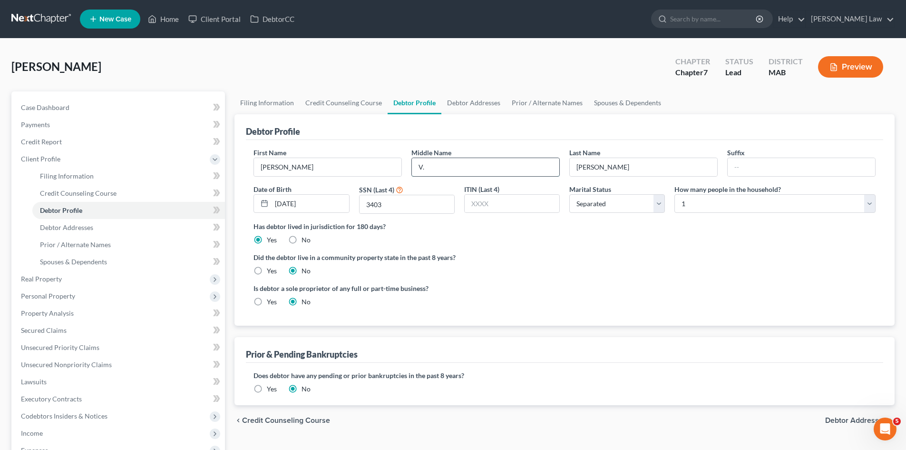
click at [472, 166] on input "V." at bounding box center [485, 167] width 147 height 18
click at [643, 161] on input "[PERSON_NAME]" at bounding box center [643, 167] width 147 height 18
